Goal: Check status: Check status

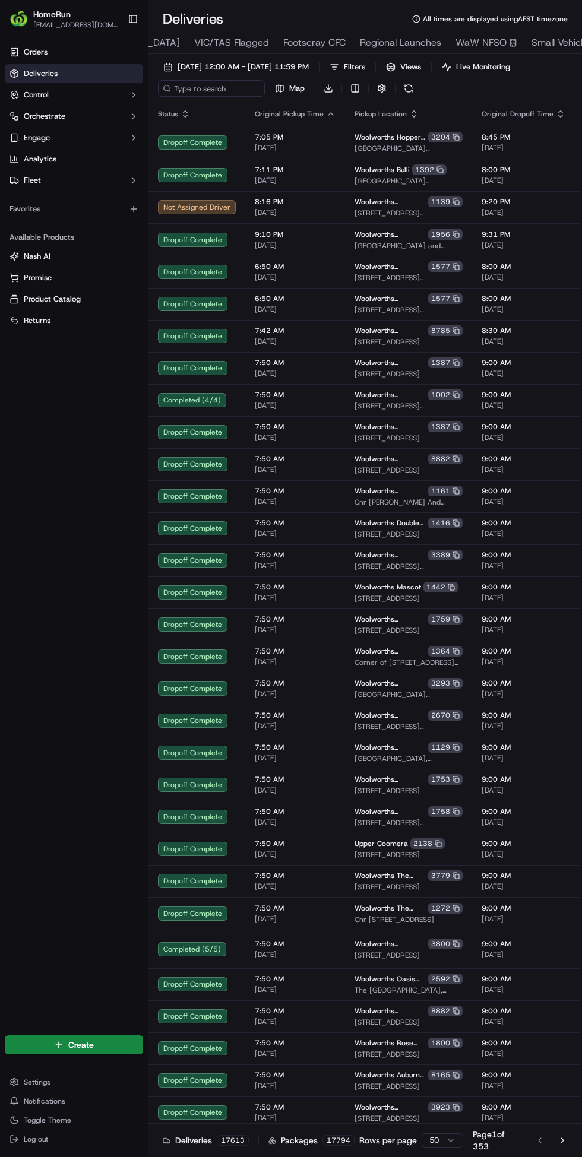
click at [360, 43] on span "Regional Launches" at bounding box center [400, 43] width 81 height 14
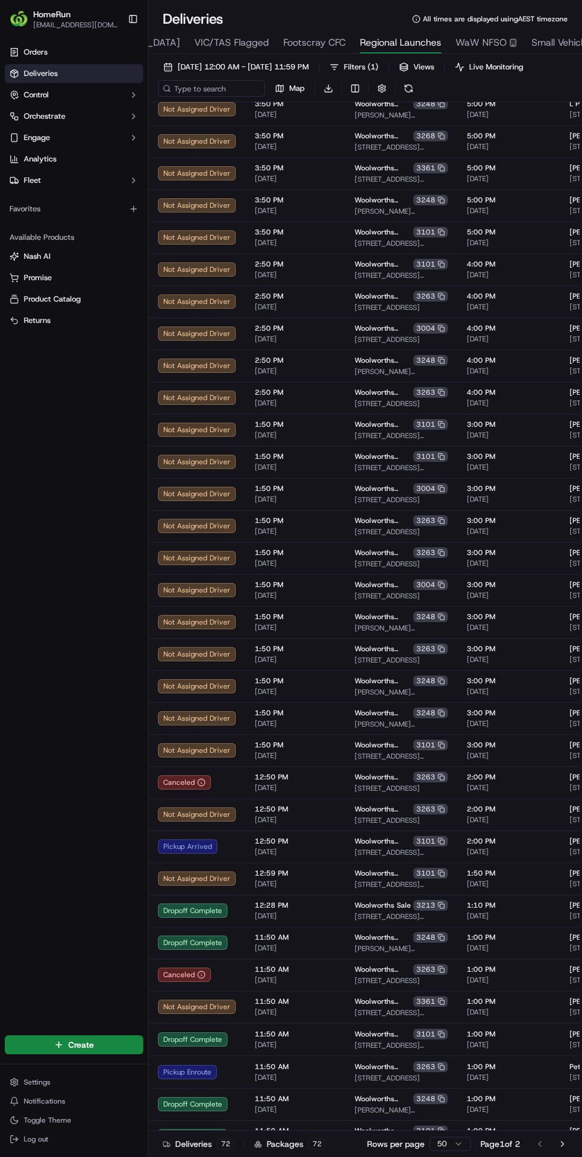
scroll to position [529, 0]
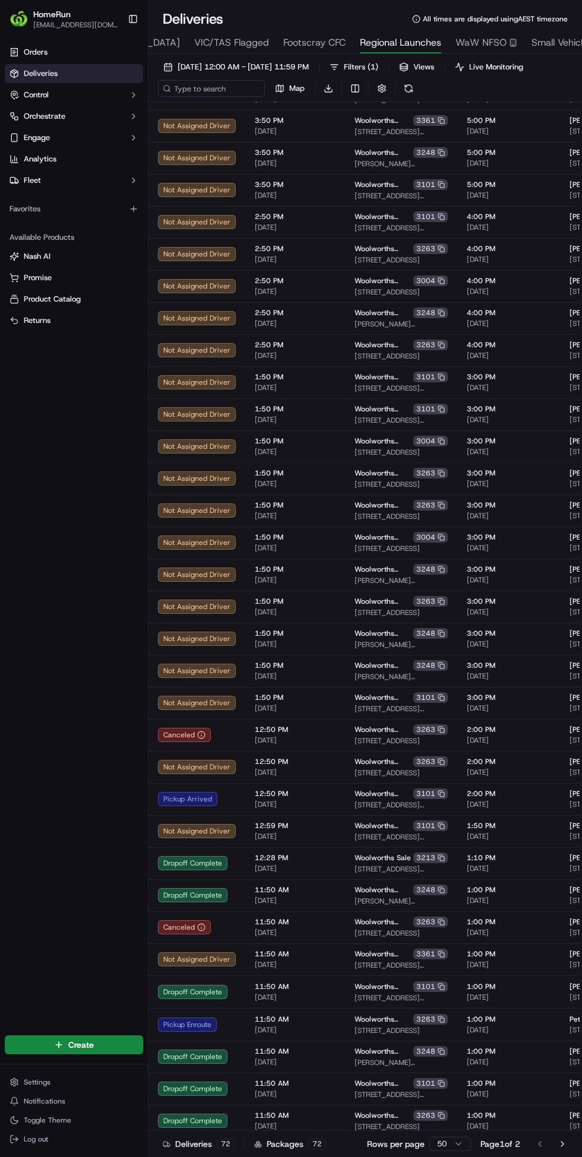
click at [250, 67] on span "[DATE] 12:00 AM - [DATE] 11:59 PM" at bounding box center [243, 67] width 131 height 11
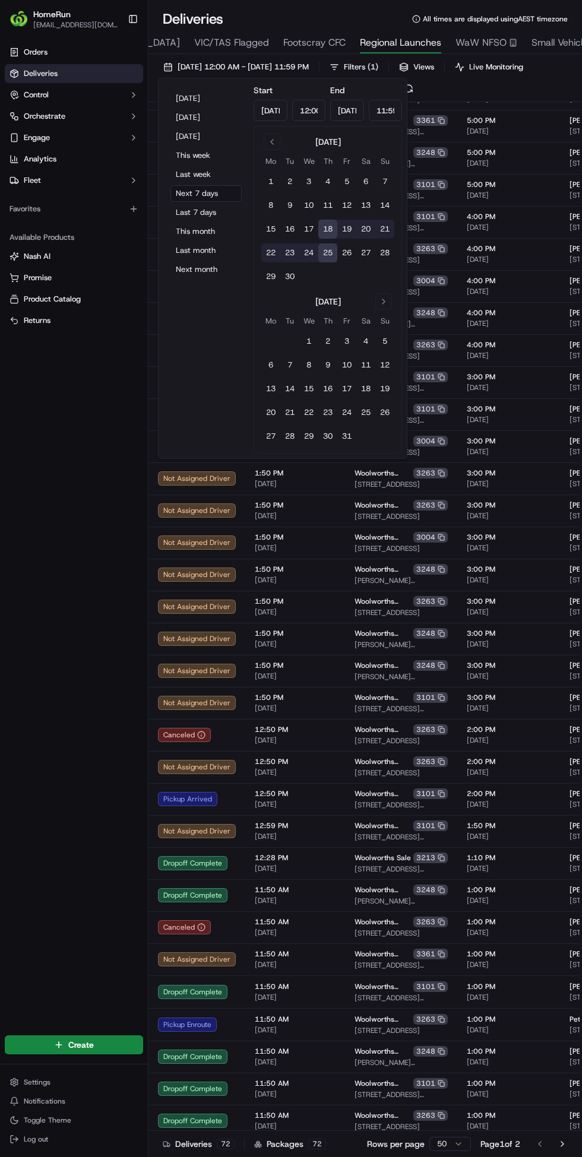
click at [190, 99] on button "[DATE]" at bounding box center [205, 98] width 71 height 17
type input "[DATE]"
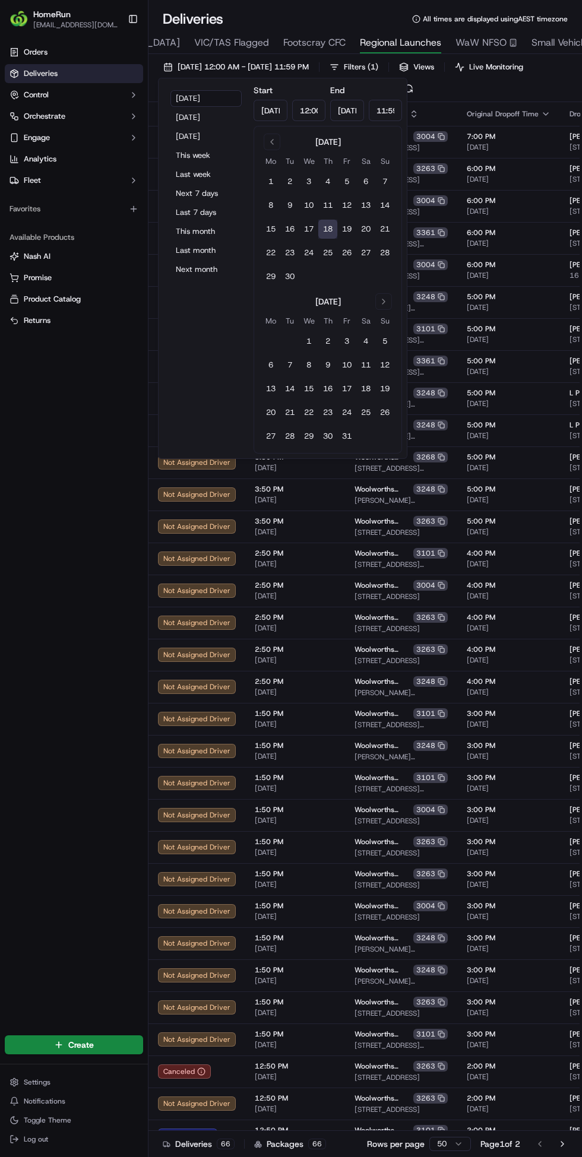
scroll to position [507, 0]
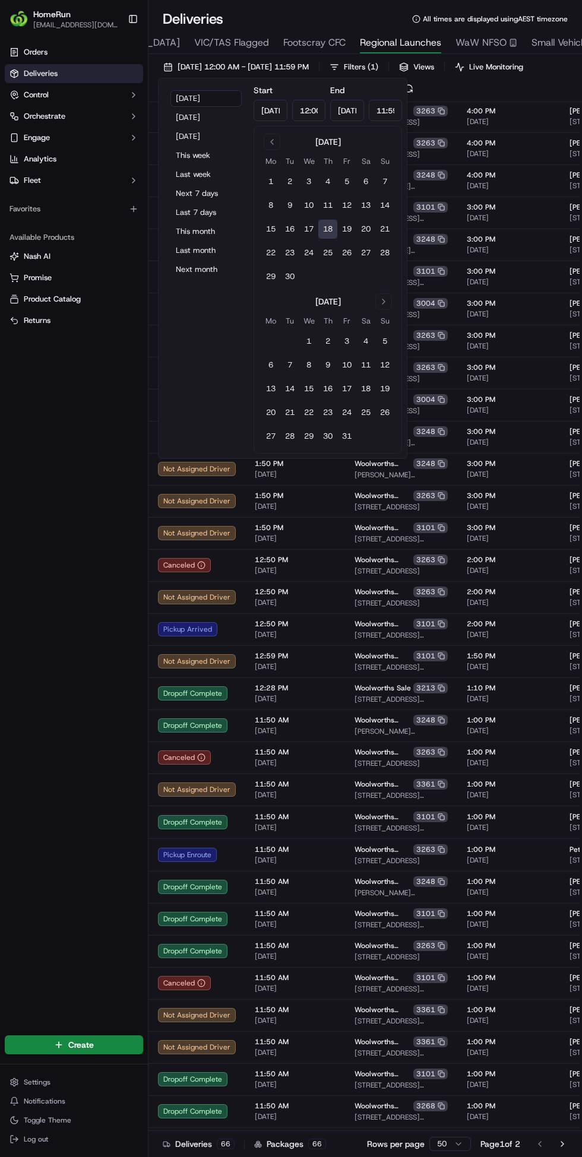
click at [357, 1058] on span "[STREET_ADDRESS][PERSON_NAME]" at bounding box center [401, 1054] width 93 height 10
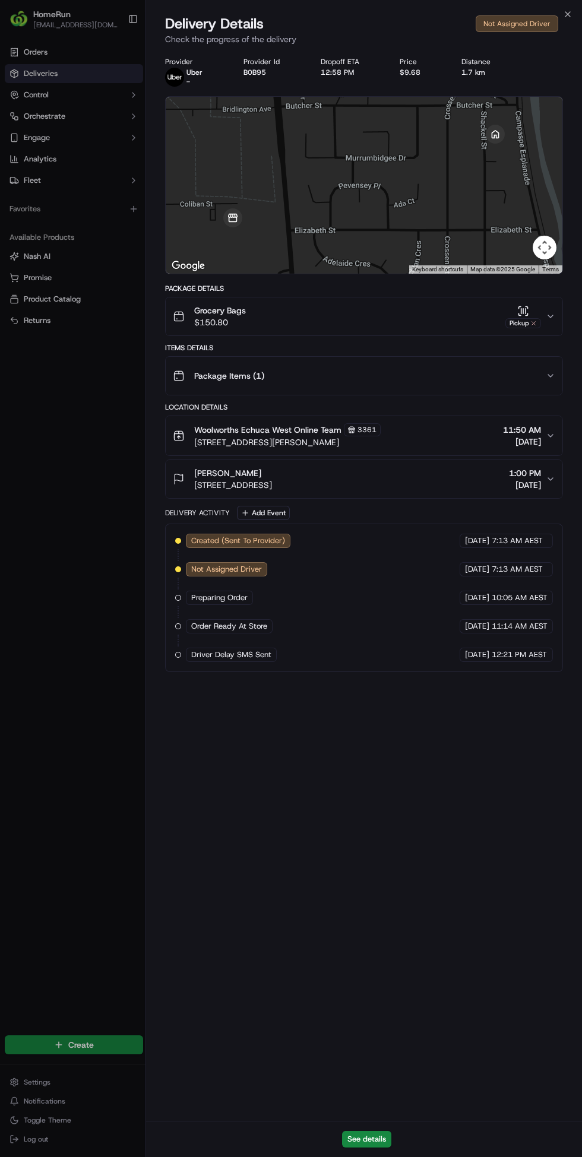
click at [60, 702] on div at bounding box center [291, 578] width 582 height 1157
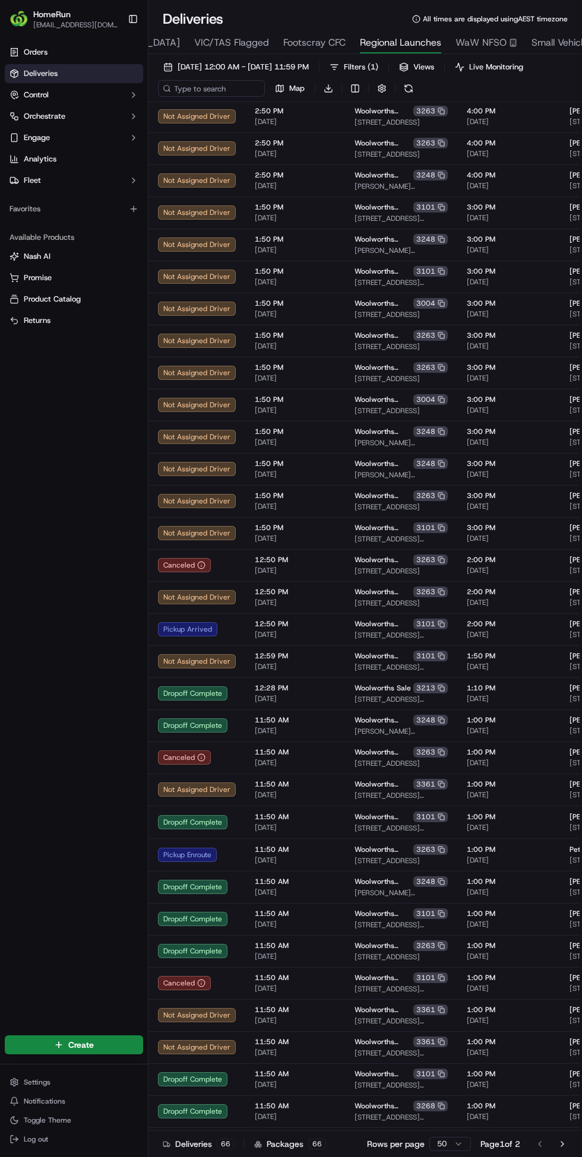
click at [307, 1015] on span "11:50 AM" at bounding box center [295, 1010] width 81 height 10
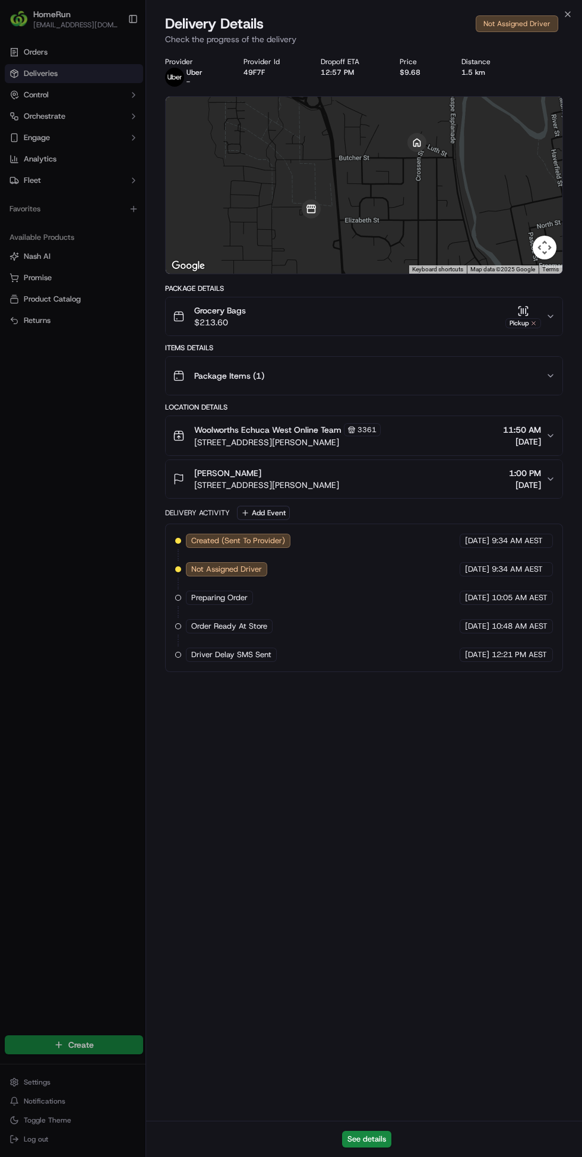
click at [269, 325] on div "Grocery Bags $213.60 Pickup" at bounding box center [359, 317] width 373 height 24
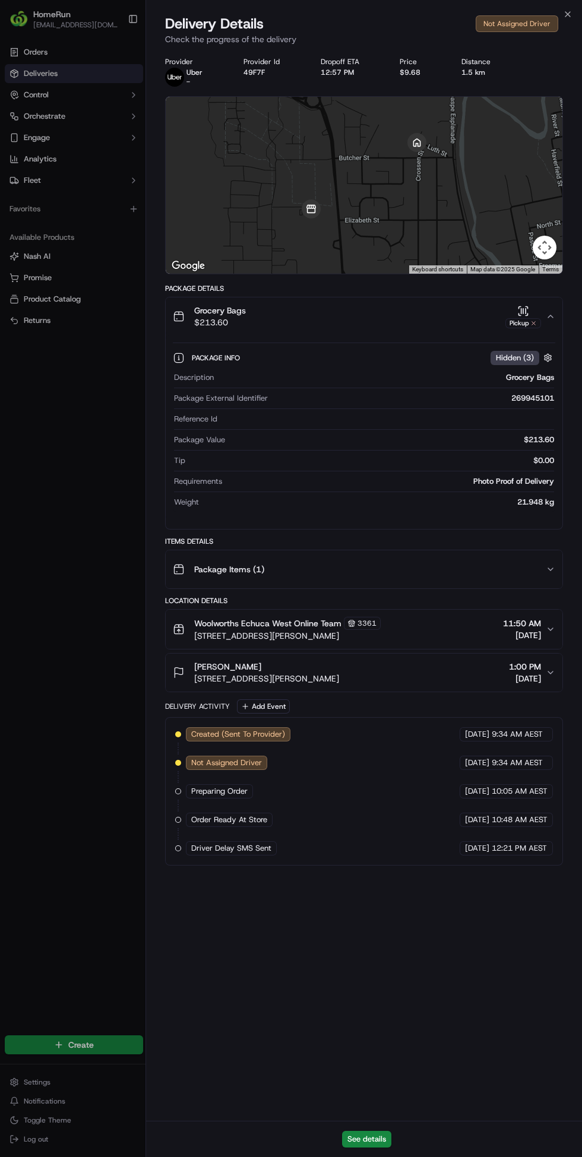
click at [74, 458] on div at bounding box center [291, 578] width 582 height 1157
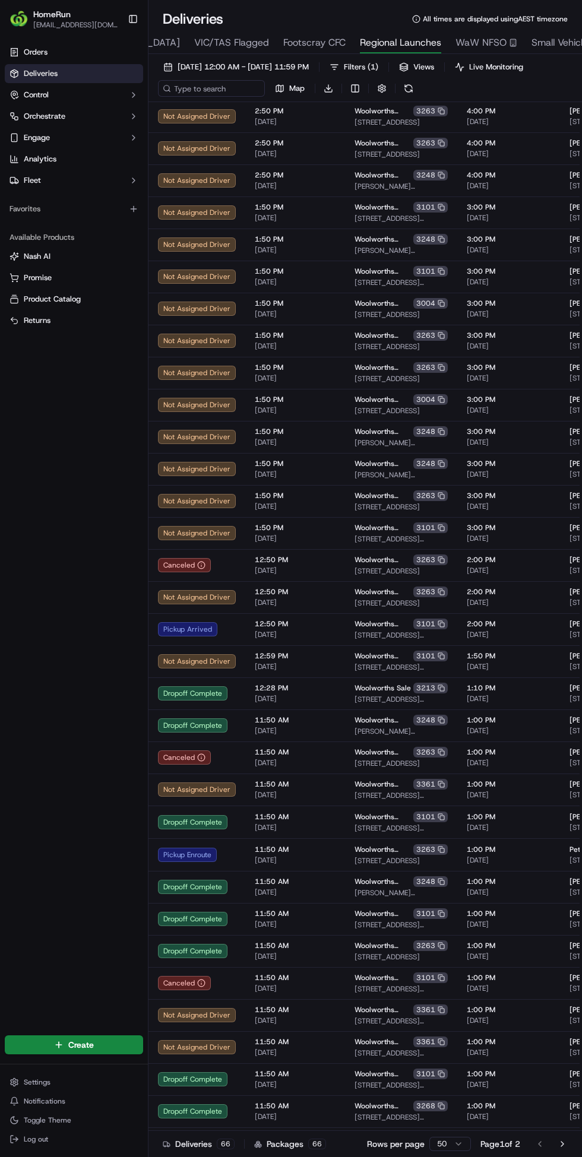
click at [319, 800] on span "[DATE]" at bounding box center [295, 795] width 81 height 10
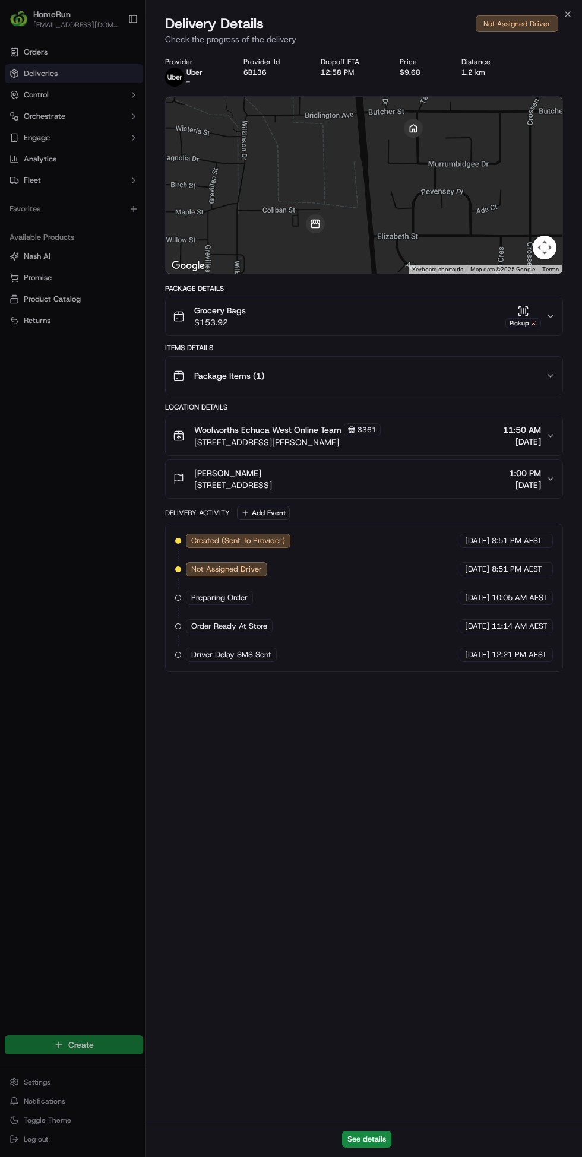
click at [56, 458] on div at bounding box center [291, 578] width 582 height 1157
